Goal: Information Seeking & Learning: Learn about a topic

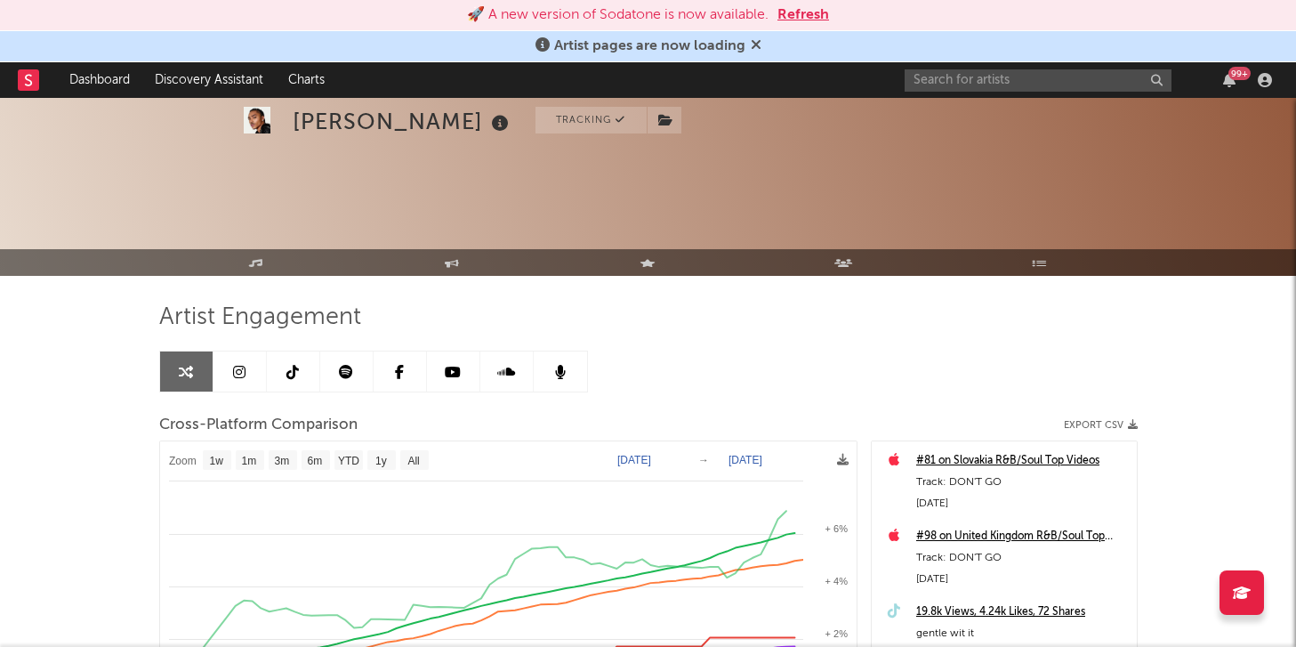
select select "1w"
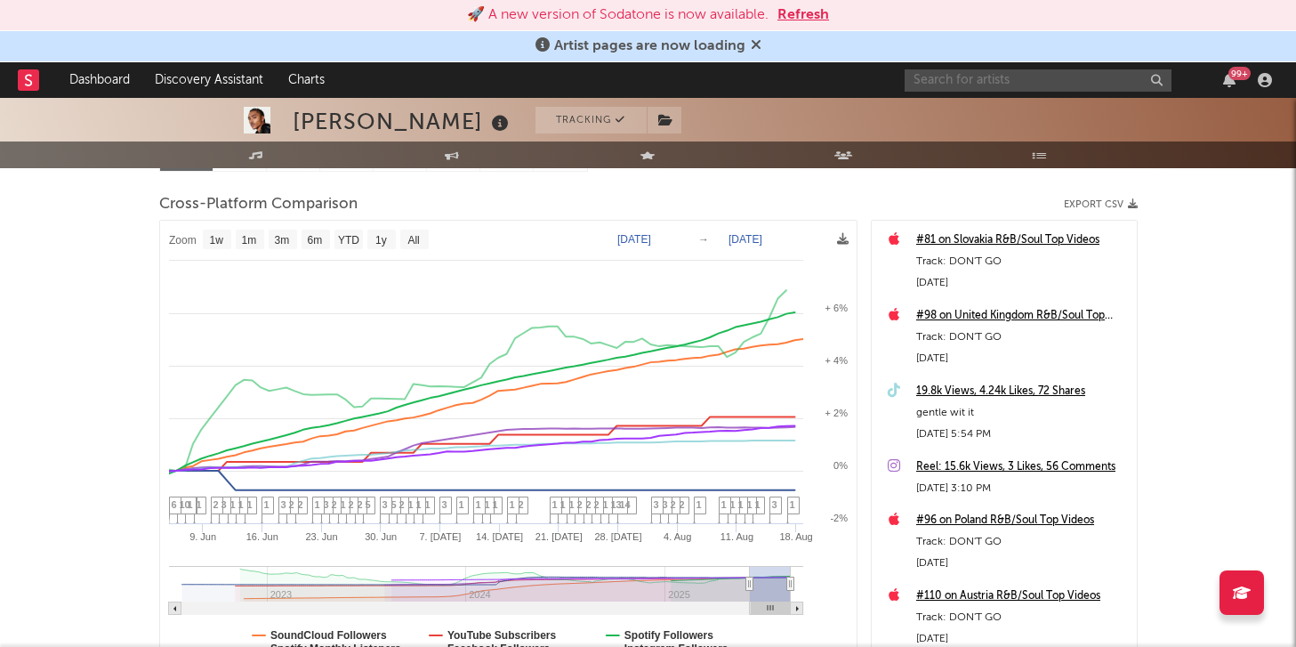
click at [994, 88] on input "text" at bounding box center [1038, 80] width 267 height 22
click at [793, 20] on button "Refresh" at bounding box center [803, 14] width 52 height 21
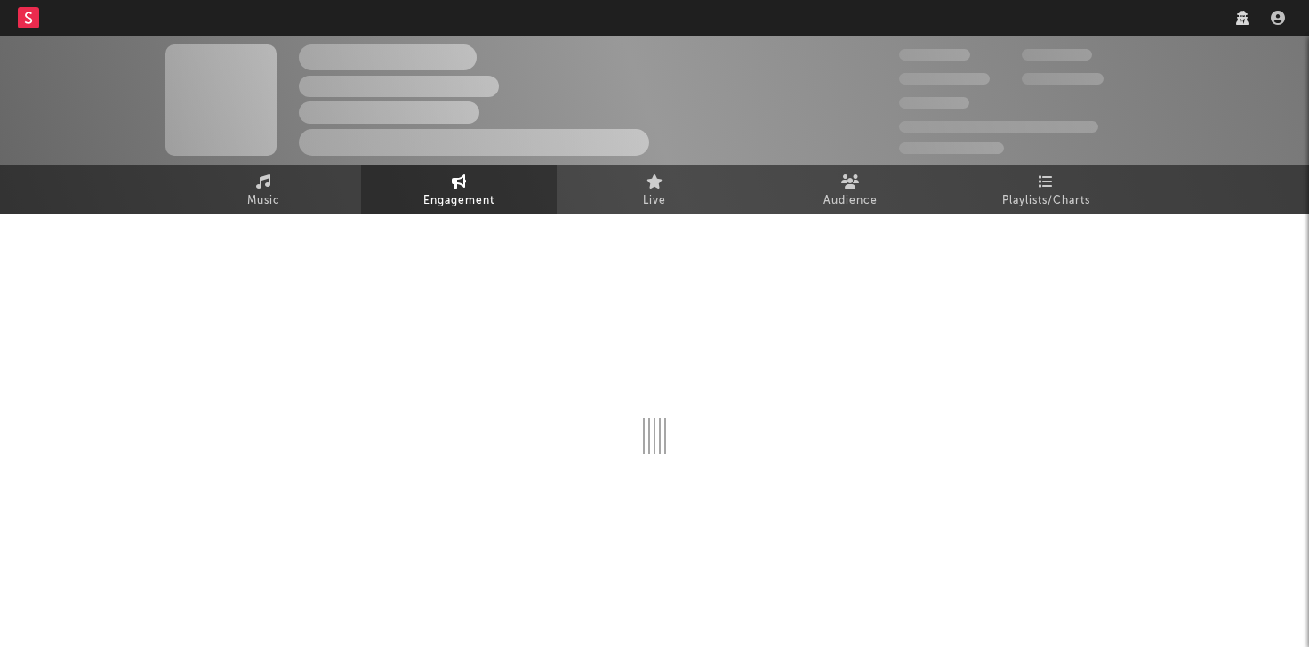
select select "1w"
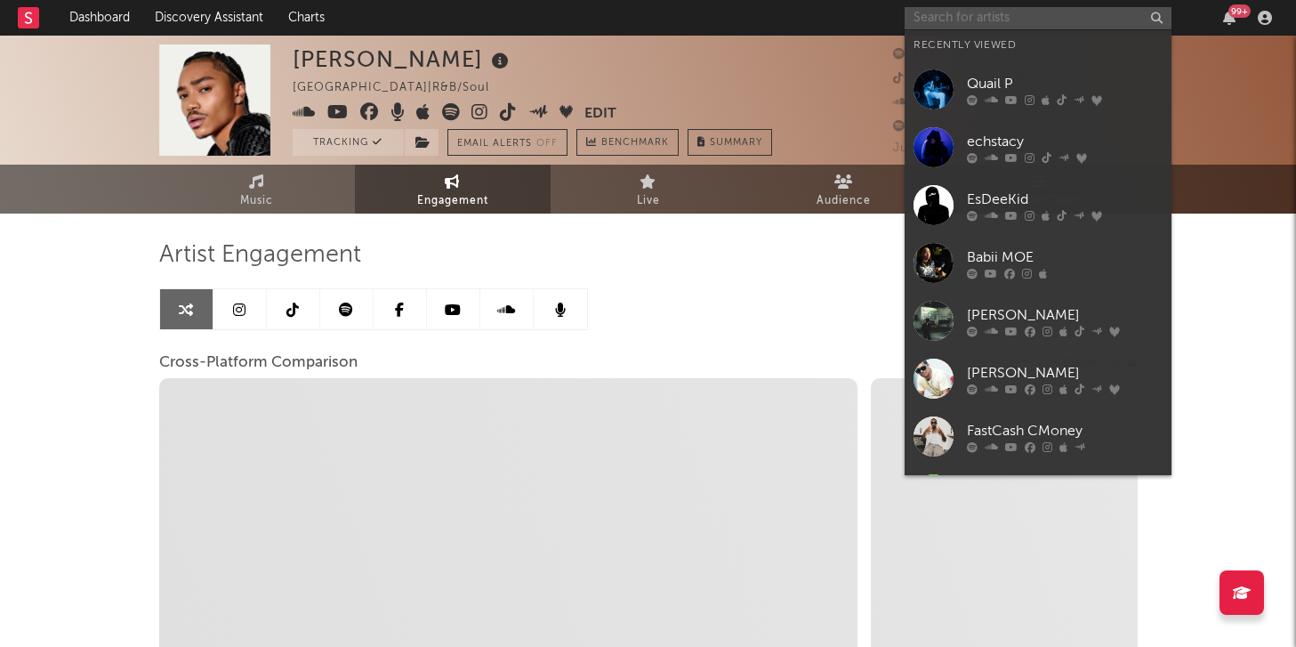
click at [1004, 20] on input "text" at bounding box center [1038, 18] width 267 height 22
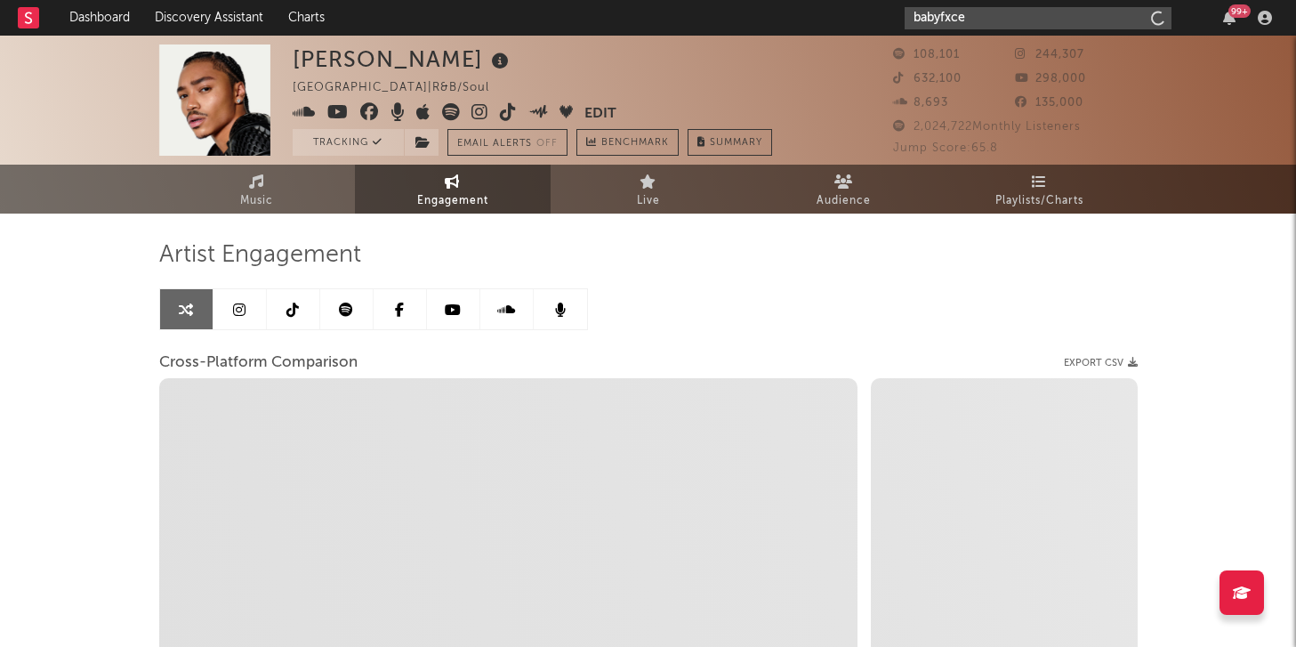
type input "babyfxce e"
select select "1m"
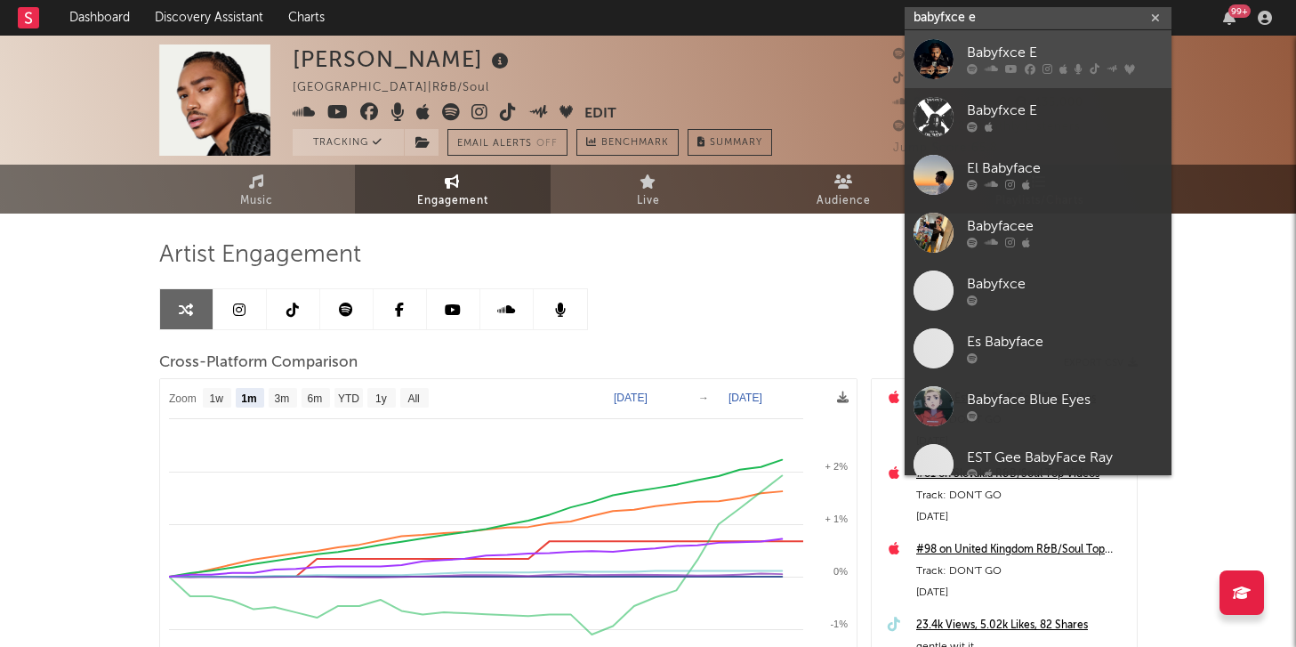
type input "babyfxce e"
click at [1003, 50] on div "Babyfxce E" at bounding box center [1065, 53] width 196 height 21
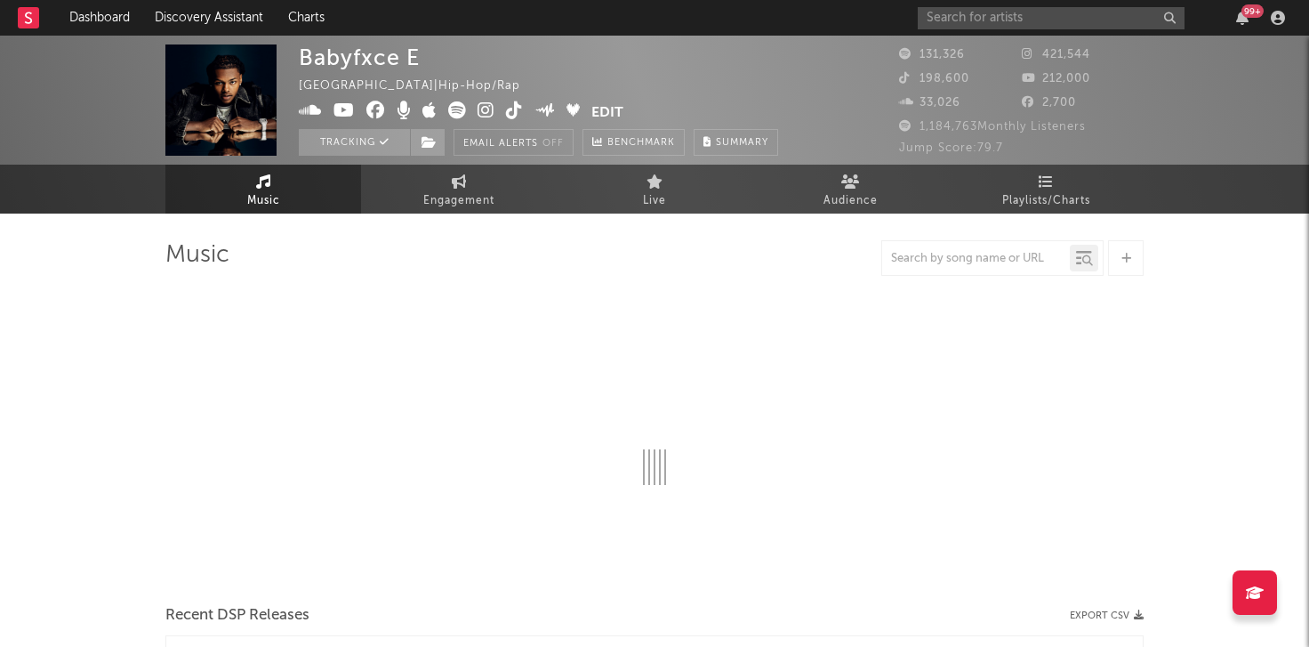
select select "6m"
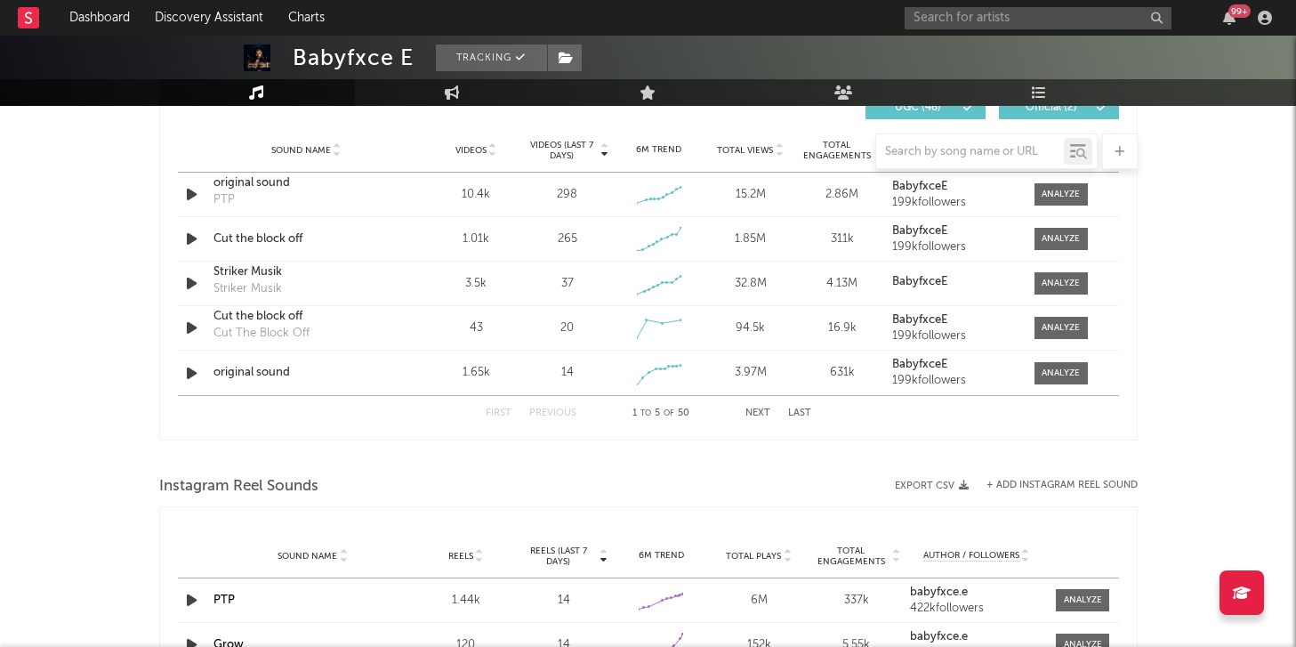
scroll to position [1263, 0]
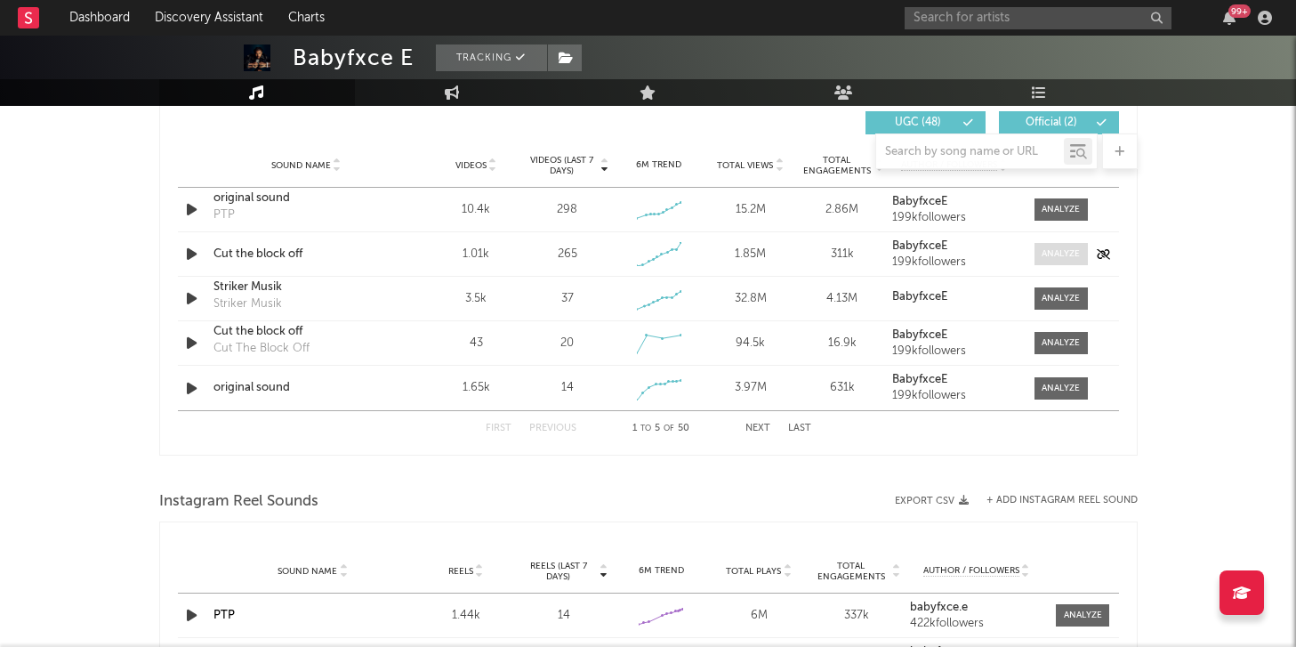
click at [1063, 244] on span at bounding box center [1060, 254] width 53 height 22
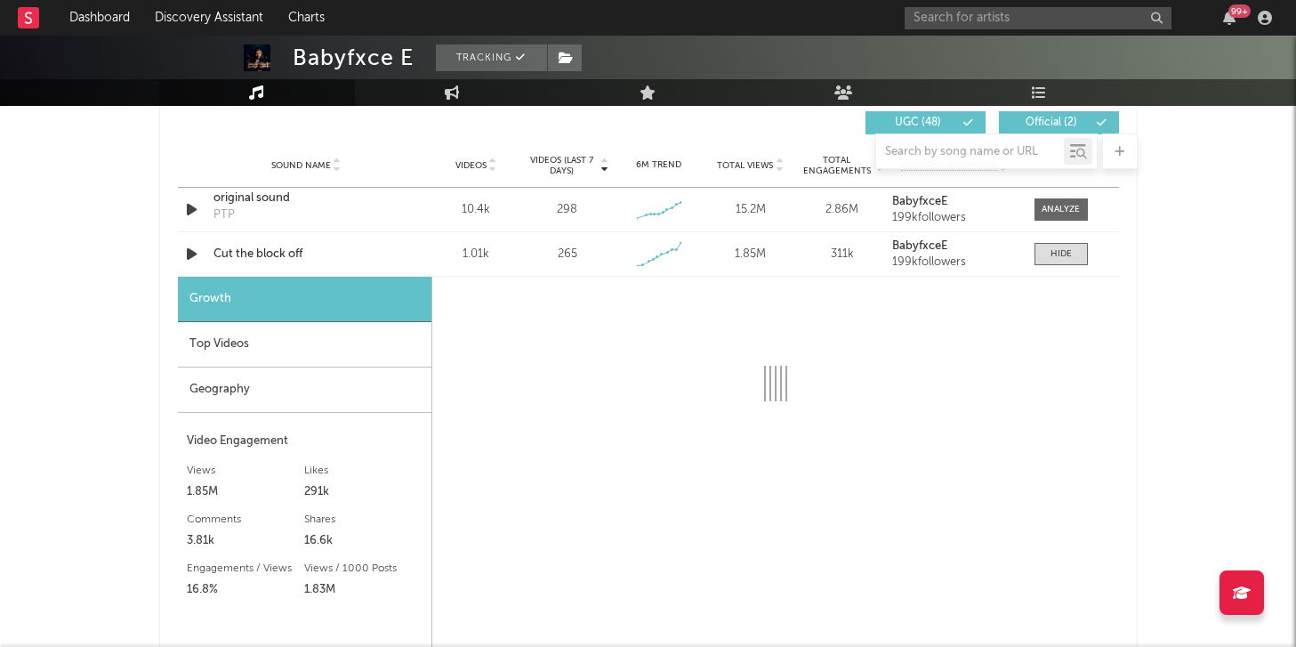
select select "1w"
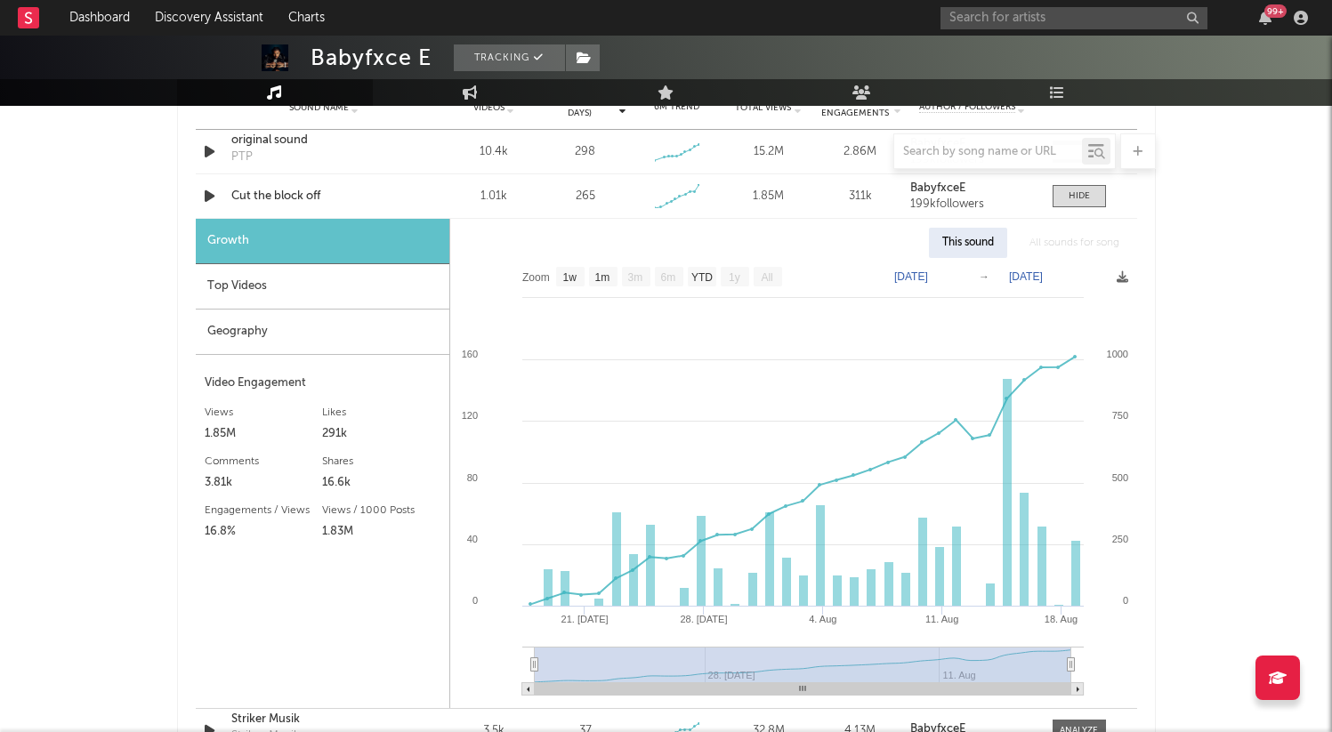
scroll to position [1316, 0]
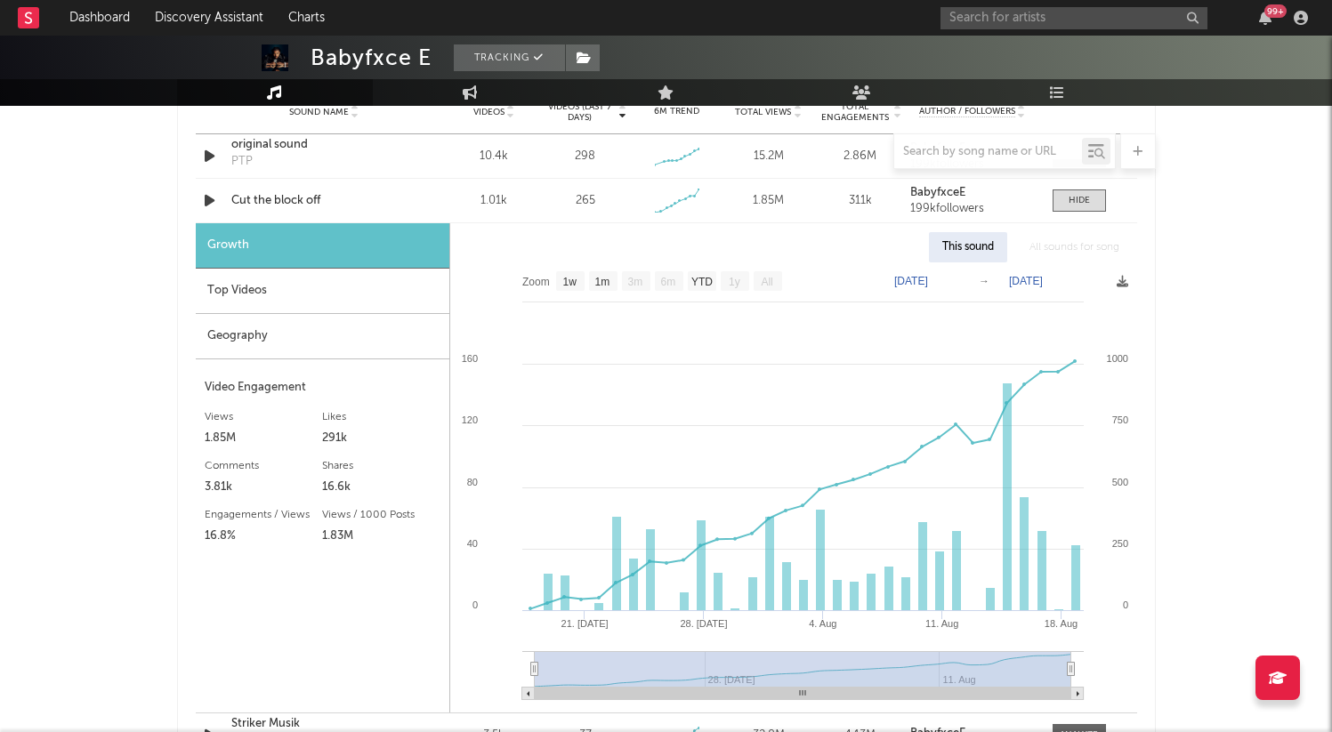
click at [259, 308] on div "Top Videos" at bounding box center [323, 291] width 254 height 45
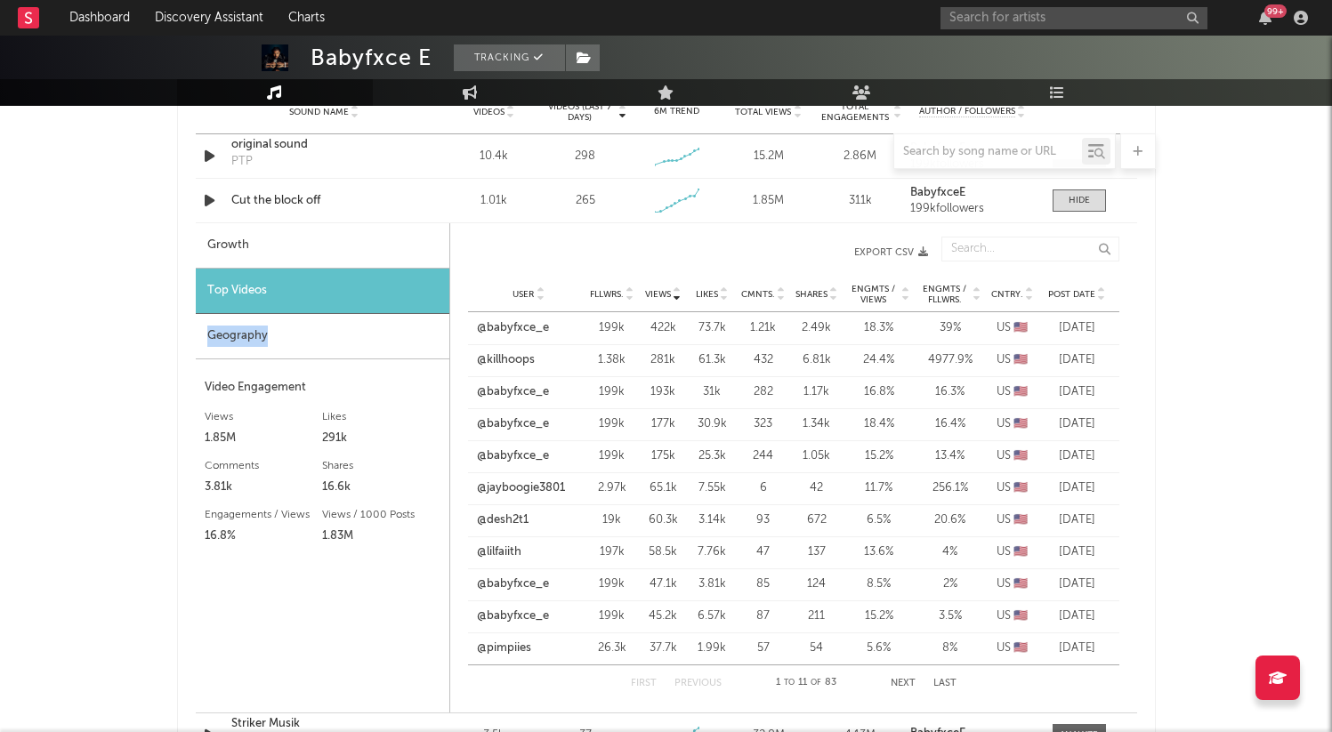
click at [271, 325] on div "Geography" at bounding box center [323, 336] width 254 height 45
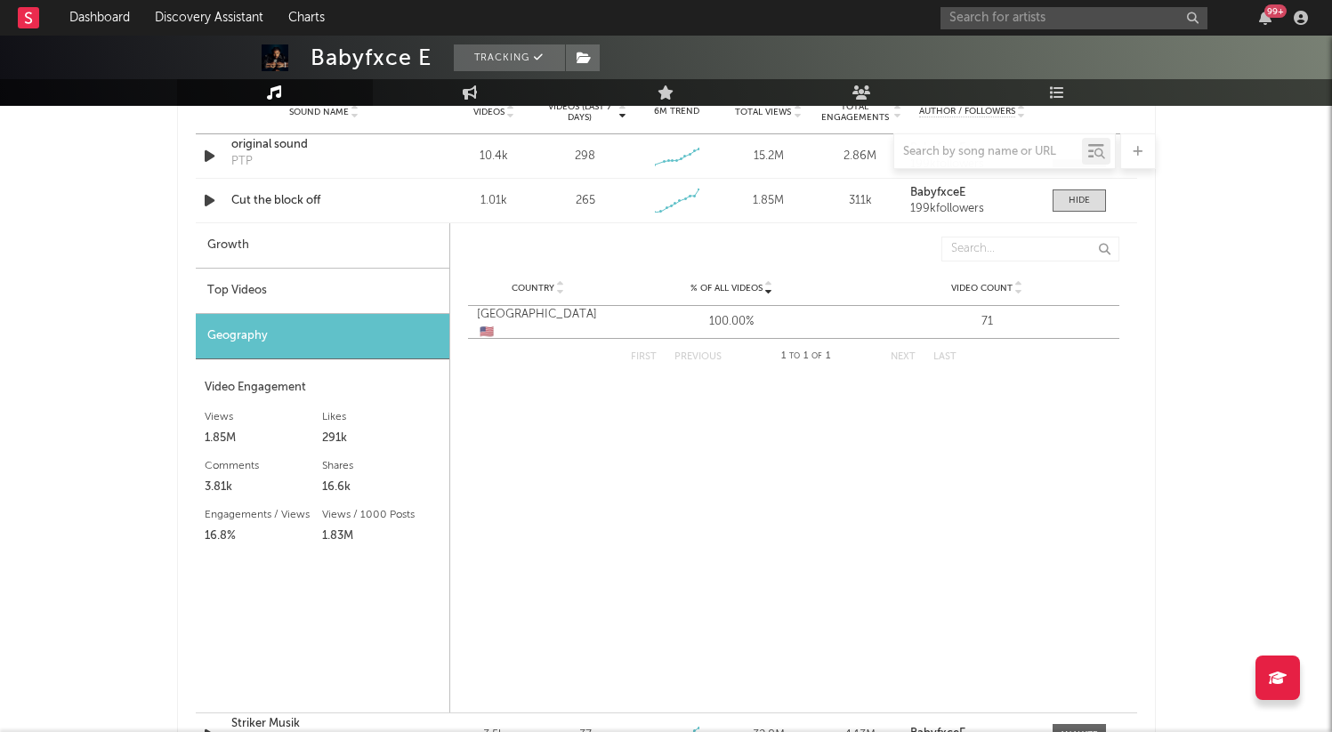
click at [280, 289] on div "Top Videos" at bounding box center [323, 291] width 254 height 45
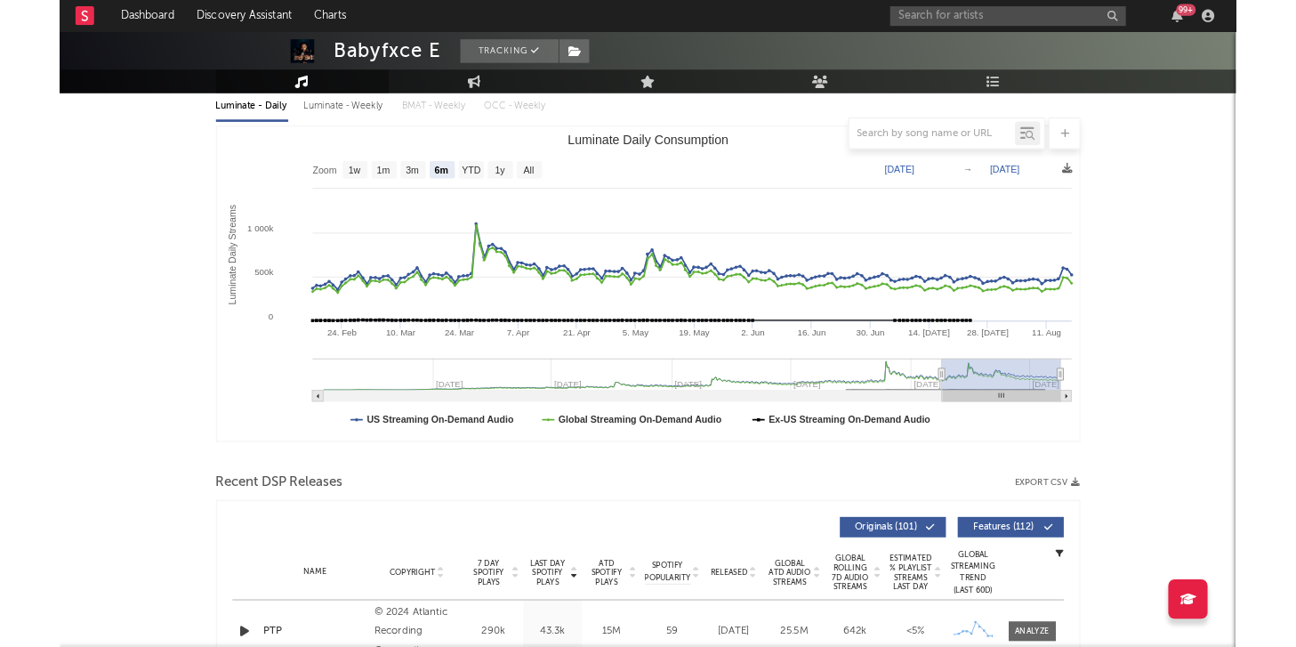
scroll to position [0, 0]
